Goal: Information Seeking & Learning: Learn about a topic

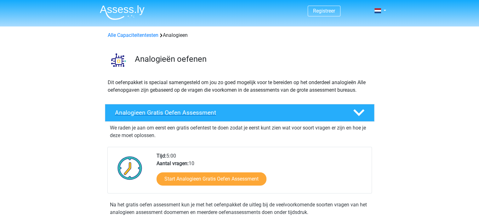
click at [165, 113] on h4 "Analogieen Gratis Oefen Assessment" at bounding box center [229, 112] width 228 height 7
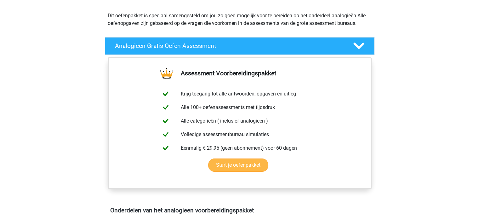
scroll to position [63, 0]
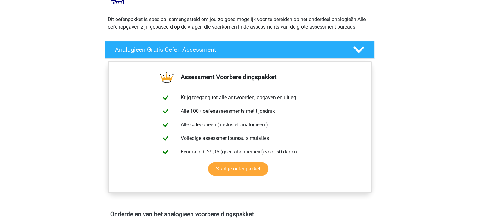
click at [142, 45] on div "Analogieen Gratis Oefen Assessment" at bounding box center [240, 50] width 270 height 18
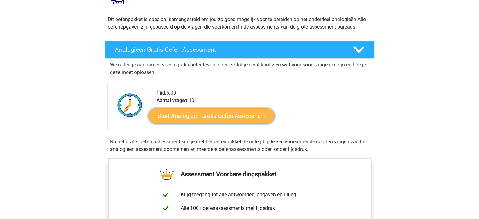
click at [188, 113] on link "Start Analogieen Gratis Oefen Assessment" at bounding box center [211, 115] width 126 height 15
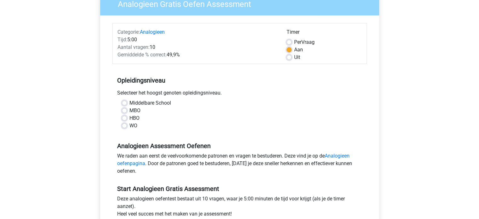
scroll to position [63, 0]
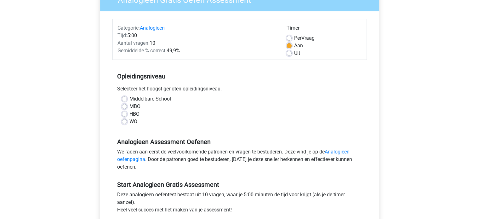
click at [130, 120] on label "WO" at bounding box center [134, 122] width 8 height 8
click at [126, 120] on input "WO" at bounding box center [124, 121] width 5 height 6
radio input "true"
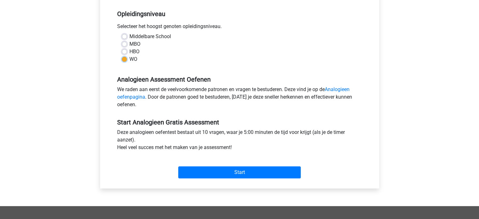
scroll to position [126, 0]
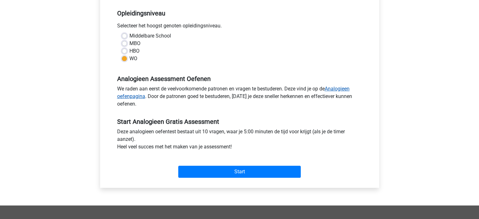
click at [124, 95] on link "Analogieen oefenpagina" at bounding box center [233, 93] width 233 height 14
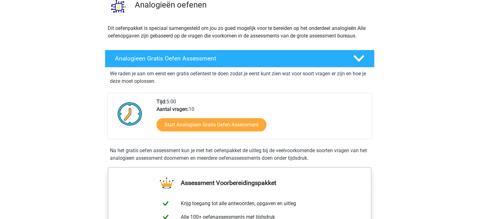
scroll to position [63, 0]
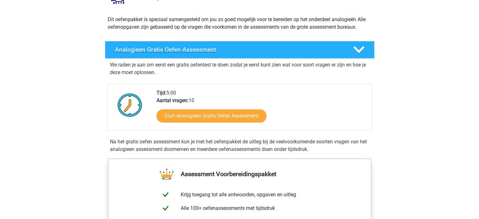
click at [200, 48] on h4 "Analogieen Gratis Oefen Assessment" at bounding box center [229, 49] width 228 height 7
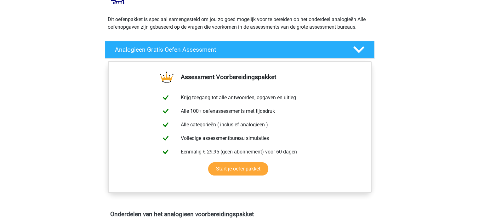
click at [200, 48] on h4 "Analogieen Gratis Oefen Assessment" at bounding box center [229, 49] width 228 height 7
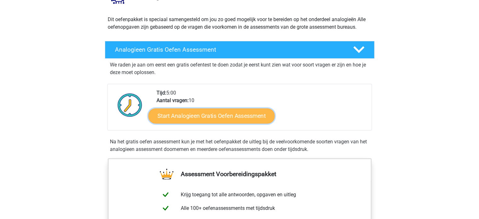
click at [205, 114] on link "Start Analogieen Gratis Oefen Assessment" at bounding box center [211, 115] width 126 height 15
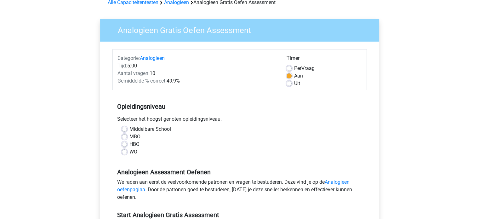
scroll to position [95, 0]
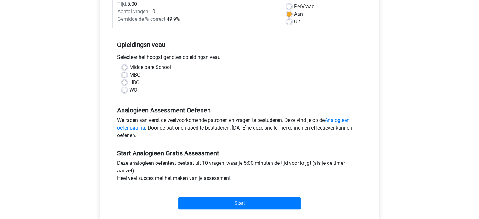
click at [130, 90] on label "WO" at bounding box center [134, 90] width 8 height 8
click at [124, 90] on input "WO" at bounding box center [124, 89] width 5 height 6
radio input "true"
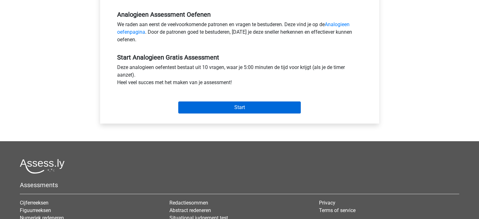
scroll to position [126, 0]
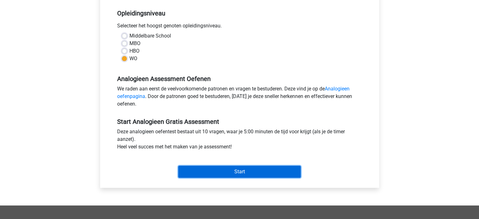
click at [248, 170] on input "Start" at bounding box center [239, 172] width 123 height 12
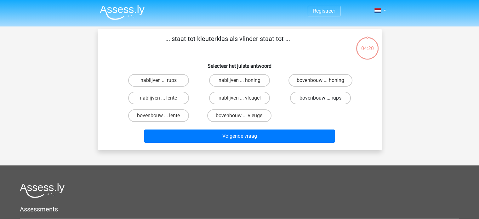
click at [310, 98] on label "bovenbouw ... rups" at bounding box center [320, 98] width 61 height 13
click at [321, 98] on input "bovenbouw ... rups" at bounding box center [323, 100] width 4 height 4
radio input "true"
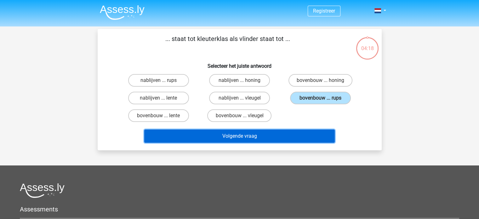
click at [287, 132] on button "Volgende vraag" at bounding box center [239, 136] width 191 height 13
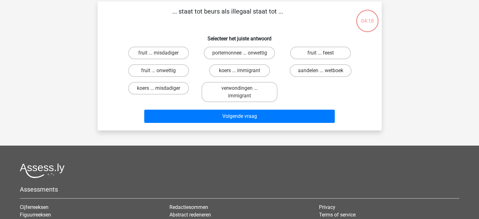
scroll to position [29, 0]
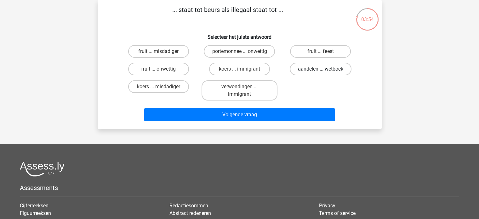
click at [325, 69] on label "aandelen ... wetboek" at bounding box center [321, 69] width 62 height 13
click at [325, 69] on input "aandelen ... wetboek" at bounding box center [323, 71] width 4 height 4
radio input "true"
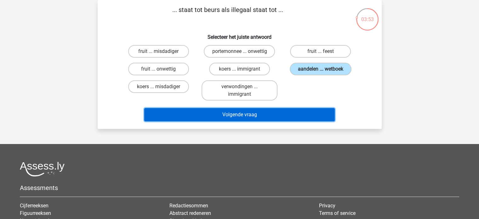
click at [291, 114] on button "Volgende vraag" at bounding box center [239, 114] width 191 height 13
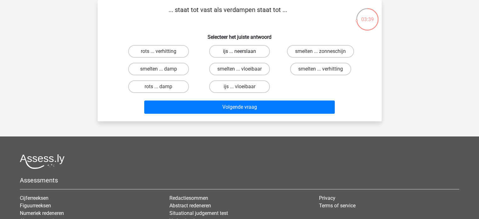
click at [233, 53] on label "ijs ... neerslaan" at bounding box center [239, 51] width 61 height 13
click at [240, 53] on input "ijs ... neerslaan" at bounding box center [242, 53] width 4 height 4
radio input "true"
click at [236, 84] on label "ijs ... vloeibaar" at bounding box center [239, 86] width 61 height 13
click at [240, 87] on input "ijs ... vloeibaar" at bounding box center [242, 89] width 4 height 4
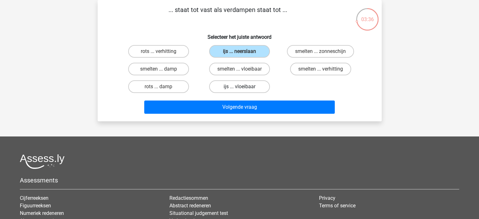
radio input "true"
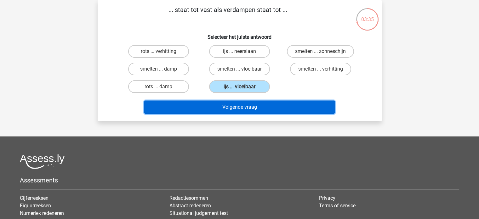
click at [241, 107] on button "Volgende vraag" at bounding box center [239, 107] width 191 height 13
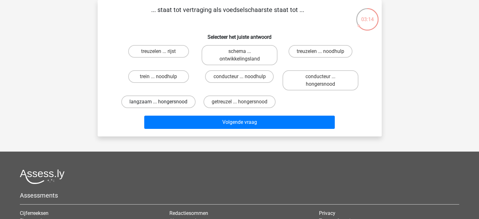
click at [153, 102] on label "langzaam ... hongersnood" at bounding box center [158, 101] width 74 height 13
click at [159, 102] on input "langzaam ... hongersnood" at bounding box center [161, 104] width 4 height 4
radio input "true"
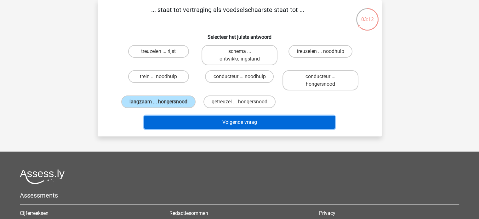
click at [233, 123] on button "Volgende vraag" at bounding box center [239, 122] width 191 height 13
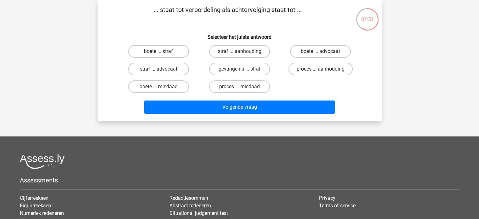
click at [306, 70] on label "proces ... aanhouding" at bounding box center [321, 69] width 64 height 13
click at [321, 70] on input "proces ... aanhouding" at bounding box center [323, 71] width 4 height 4
radio input "true"
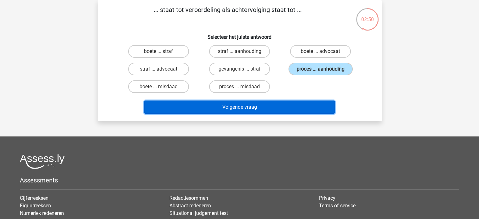
click at [295, 104] on button "Volgende vraag" at bounding box center [239, 107] width 191 height 13
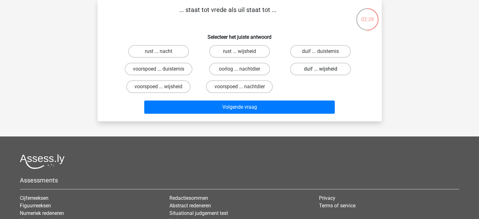
click at [314, 69] on label "duif ... wijsheid" at bounding box center [320, 69] width 61 height 13
click at [321, 69] on input "duif ... wijsheid" at bounding box center [323, 71] width 4 height 4
radio input "true"
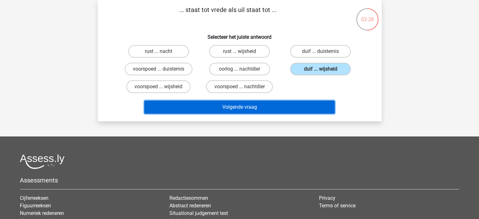
click at [290, 105] on button "Volgende vraag" at bounding box center [239, 107] width 191 height 13
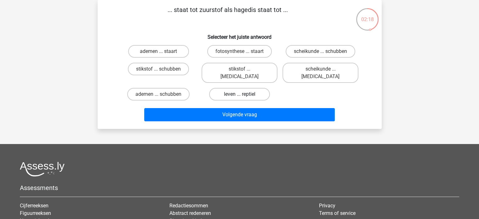
click at [237, 88] on label "leven ... reptiel" at bounding box center [239, 94] width 61 height 13
click at [240, 94] on input "leven ... reptiel" at bounding box center [242, 96] width 4 height 4
radio input "true"
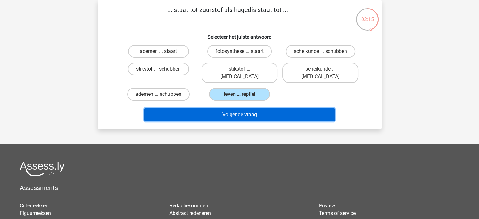
click at [254, 108] on button "Volgende vraag" at bounding box center [239, 114] width 191 height 13
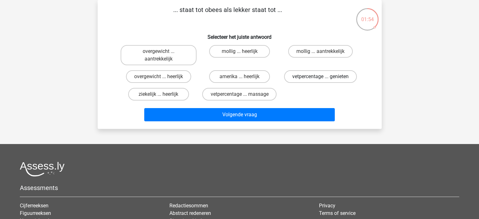
click at [315, 76] on label "vetpercentage ... genieten" at bounding box center [320, 76] width 73 height 13
click at [321, 77] on input "vetpercentage ... genieten" at bounding box center [323, 79] width 4 height 4
radio input "true"
click at [159, 55] on div "overgewicht ... aantrekkelijk" at bounding box center [159, 55] width 76 height 20
click at [181, 53] on label "overgewicht ... aantrekkelijk" at bounding box center [159, 55] width 76 height 20
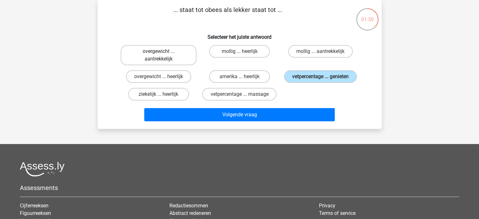
click at [163, 53] on input "overgewicht ... aantrekkelijk" at bounding box center [161, 53] width 4 height 4
radio input "true"
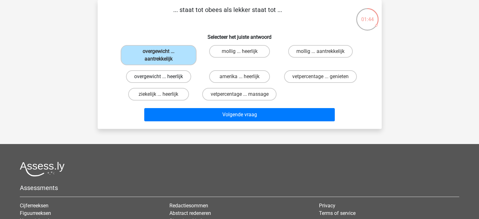
click at [171, 76] on label "overgewicht ... heerlijk" at bounding box center [158, 76] width 65 height 13
click at [163, 77] on input "overgewicht ... heerlijk" at bounding box center [161, 79] width 4 height 4
radio input "true"
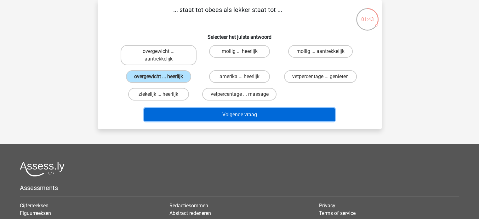
click at [231, 112] on button "Volgende vraag" at bounding box center [239, 114] width 191 height 13
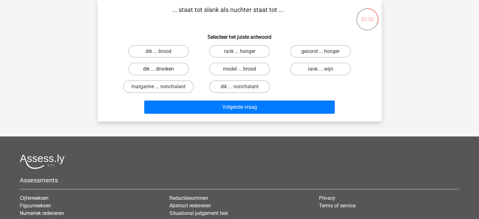
click at [168, 69] on label "dik ... dronken" at bounding box center [158, 69] width 61 height 13
click at [163, 69] on input "dik ... dronken" at bounding box center [161, 71] width 4 height 4
radio input "true"
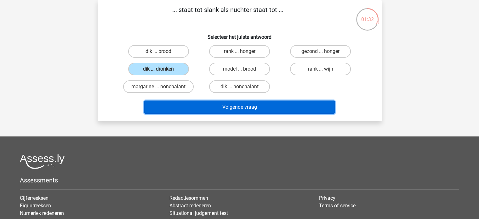
click at [225, 104] on button "Volgende vraag" at bounding box center [239, 107] width 191 height 13
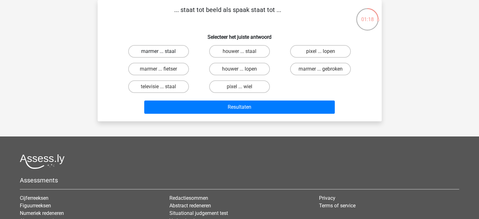
click at [167, 51] on label "marmer ... staal" at bounding box center [158, 51] width 61 height 13
click at [163, 51] on input "marmer ... staal" at bounding box center [161, 53] width 4 height 4
radio input "true"
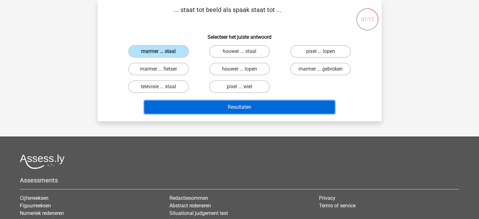
click at [273, 108] on button "Resultaten" at bounding box center [239, 107] width 191 height 13
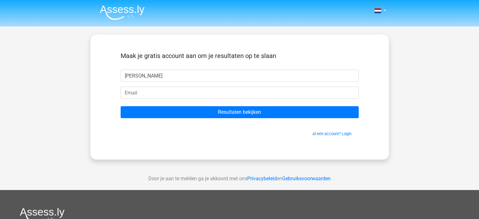
type input "[PERSON_NAME]"
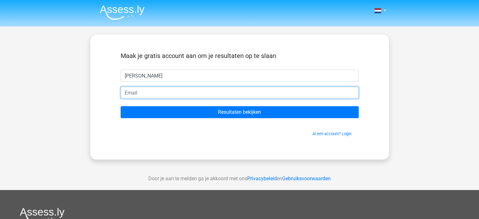
click at [148, 93] on input "email" at bounding box center [240, 93] width 238 height 12
type input "[PERSON_NAME][EMAIL_ADDRESS][DOMAIN_NAME]"
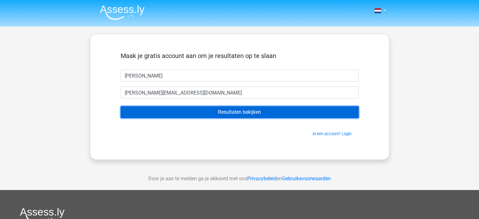
click at [246, 113] on input "Resultaten bekijken" at bounding box center [240, 112] width 238 height 12
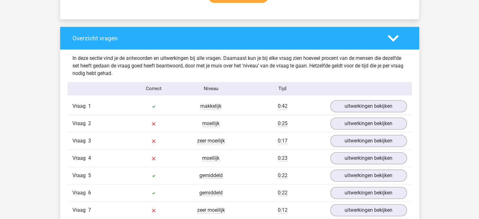
scroll to position [441, 0]
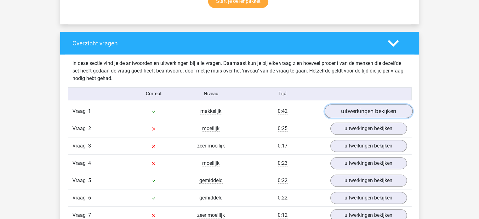
click at [365, 114] on link "uitwerkingen bekijken" at bounding box center [369, 111] width 88 height 14
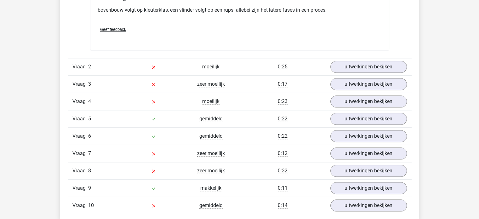
scroll to position [662, 0]
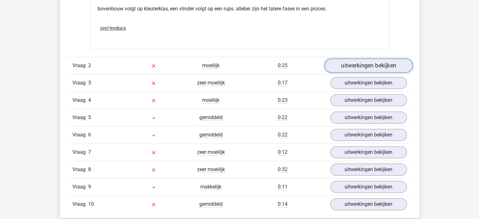
click at [347, 65] on link "uitwerkingen bekijken" at bounding box center [369, 66] width 88 height 14
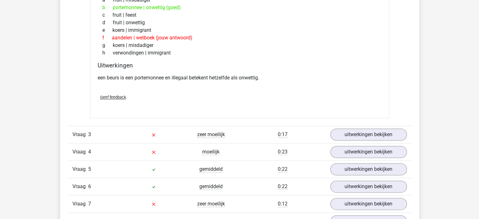
scroll to position [788, 0]
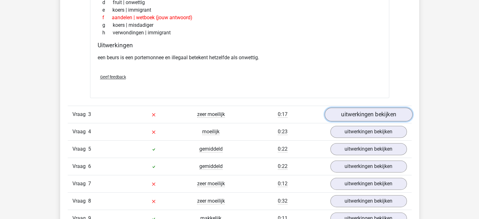
click at [350, 113] on link "uitwerkingen bekijken" at bounding box center [369, 114] width 88 height 14
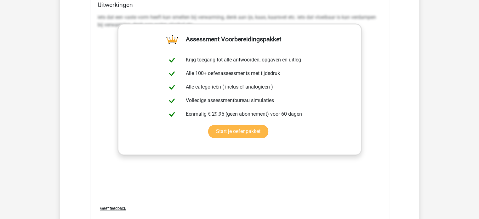
scroll to position [1009, 0]
click at [242, 177] on div "iets dat een vaste vorm heeft kan smelten bij verwarming, denk aan ijs, kaas, k…" at bounding box center [240, 105] width 284 height 189
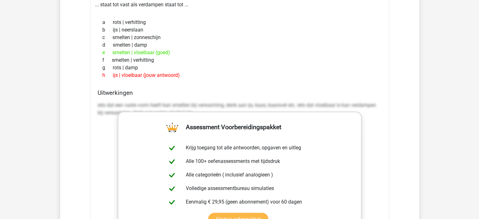
scroll to position [914, 0]
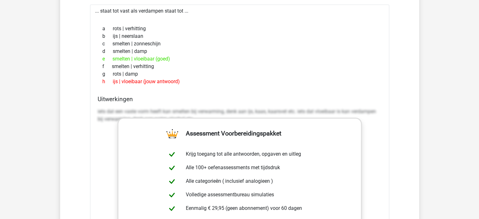
drag, startPoint x: 183, startPoint y: 106, endPoint x: 142, endPoint y: 106, distance: 40.3
click at [182, 106] on div "iets dat een vaste vorm heeft kan smelten bij verwarming, denk aan ijs, kaas, k…" at bounding box center [240, 117] width 284 height 25
click at [107, 106] on div "iets dat een vaste vorm heeft kan smelten bij verwarming, denk aan ijs, kaas, k…" at bounding box center [240, 117] width 284 height 25
click at [112, 101] on h4 "Uitwerkingen" at bounding box center [240, 98] width 284 height 7
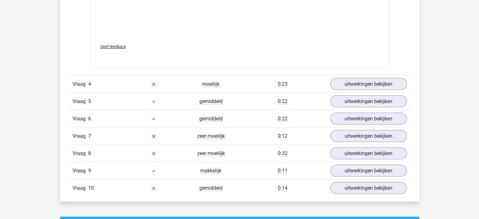
scroll to position [1166, 0]
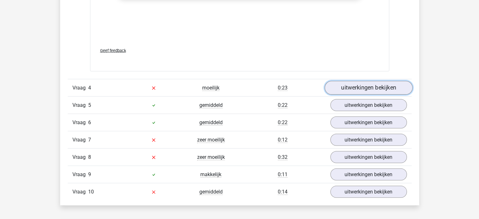
click at [379, 88] on link "uitwerkingen bekijken" at bounding box center [369, 88] width 88 height 14
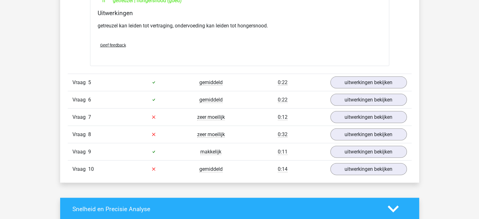
scroll to position [1355, 0]
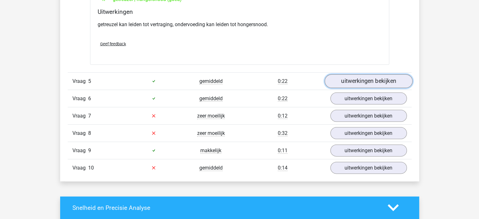
click at [364, 83] on link "uitwerkingen bekijken" at bounding box center [369, 81] width 88 height 14
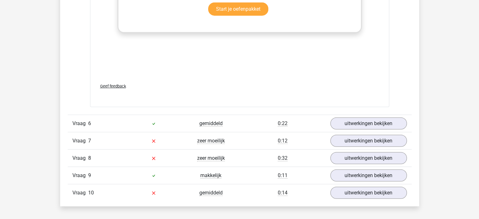
scroll to position [1702, 0]
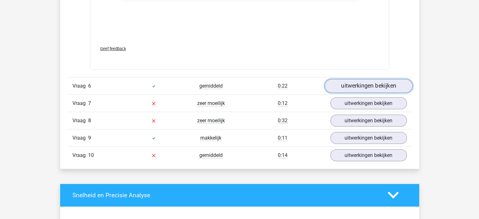
click at [369, 89] on link "uitwerkingen bekijken" at bounding box center [369, 86] width 88 height 14
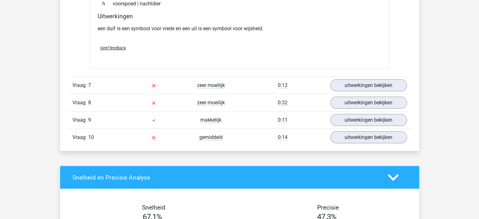
scroll to position [1891, 0]
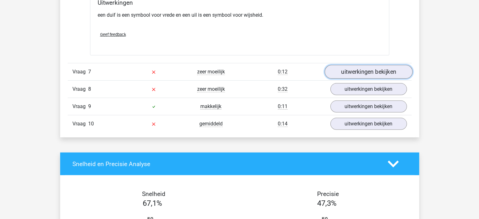
click at [368, 72] on link "uitwerkingen bekijken" at bounding box center [369, 72] width 88 height 14
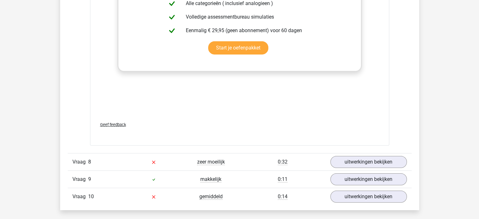
scroll to position [2143, 0]
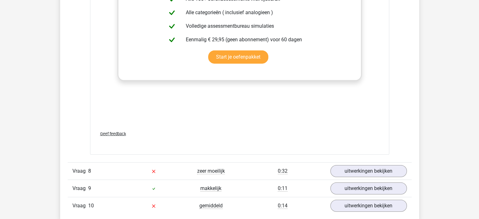
click at [113, 131] on span "Geef feedback" at bounding box center [113, 133] width 26 height 5
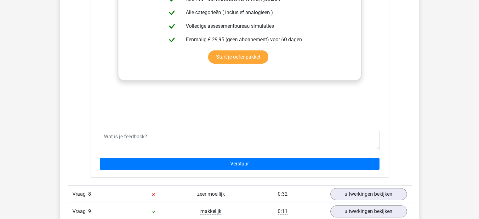
click at [203, 112] on div "zuurstof en stikstof vallen beiden in de categorie gassen, een hagedis en een k…" at bounding box center [240, 31] width 284 height 189
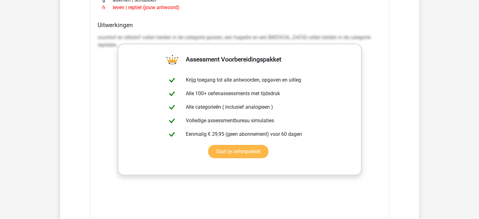
scroll to position [1954, 0]
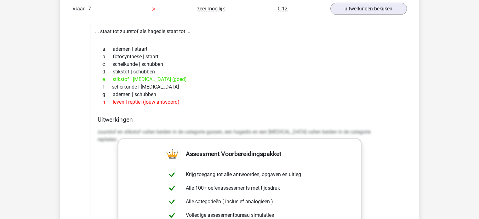
click at [92, 135] on div "... staat tot zuurstof als hagedis staat tot ... a ademen | staart b fotosynthe…" at bounding box center [239, 196] width 299 height 342
click at [117, 128] on p "zuurstof en stikstof vallen beiden in de categorie gassen, een hagedis en een k…" at bounding box center [240, 135] width 284 height 15
click at [132, 113] on div "... staat tot zuurstof als hagedis staat tot ... a ademen | staart b fotosynthe…" at bounding box center [239, 196] width 299 height 342
click at [212, 130] on p "zuurstof en stikstof vallen beiden in de categorie gassen, een hagedis en een k…" at bounding box center [240, 135] width 284 height 15
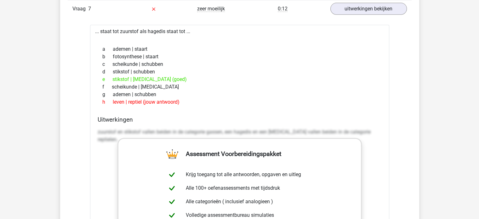
click at [187, 117] on h4 "Uitwerkingen" at bounding box center [240, 119] width 284 height 7
click at [102, 119] on h4 "Uitwerkingen" at bounding box center [240, 119] width 284 height 7
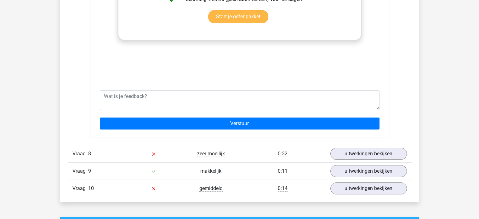
scroll to position [2269, 0]
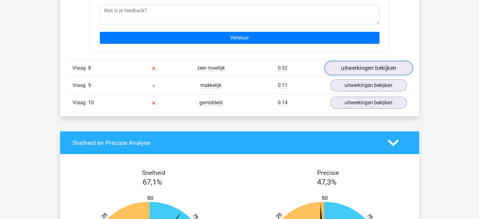
click at [347, 67] on link "uitwerkingen bekijken" at bounding box center [369, 68] width 88 height 14
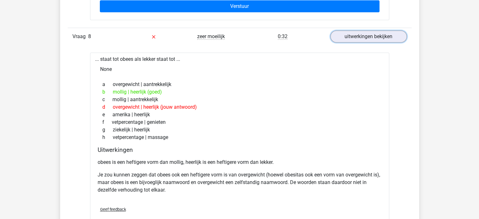
scroll to position [2395, 0]
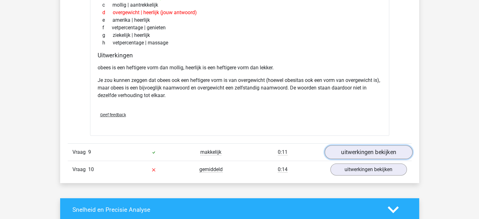
click at [352, 150] on link "uitwerkingen bekijken" at bounding box center [369, 153] width 88 height 14
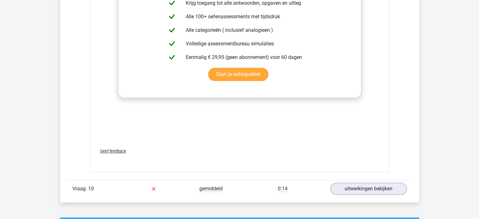
scroll to position [2774, 0]
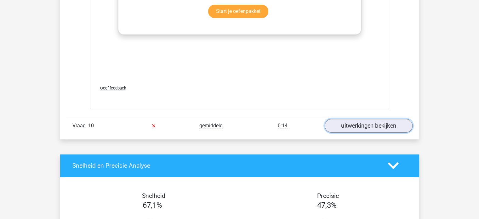
click at [350, 121] on link "uitwerkingen bekijken" at bounding box center [369, 126] width 88 height 14
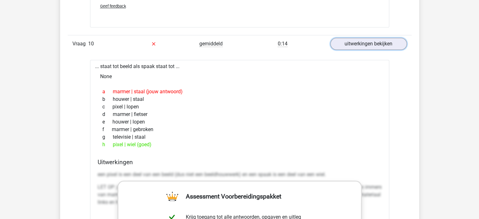
scroll to position [2868, 0]
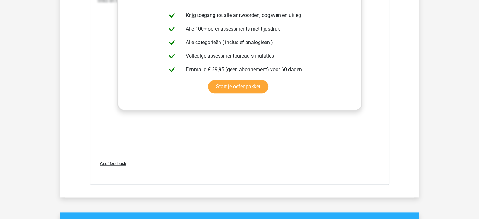
click at [213, 152] on div "... staat tot beeld als spaak staat tot ... None a marmer | staal (jouw antwoor…" at bounding box center [239, 21] width 299 height 327
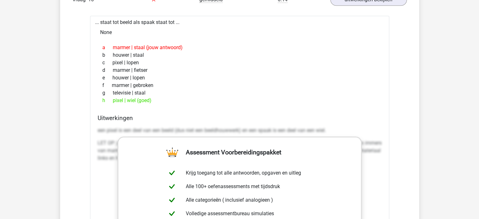
scroll to position [2900, 0]
click at [213, 97] on div "h pixel | wiel (goed)" at bounding box center [240, 101] width 284 height 8
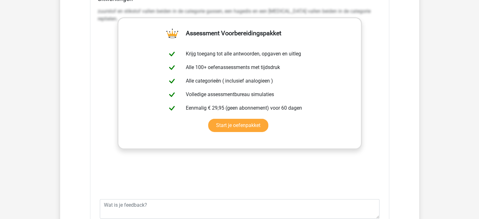
scroll to position [2017, 0]
